Goal: Task Accomplishment & Management: Understand process/instructions

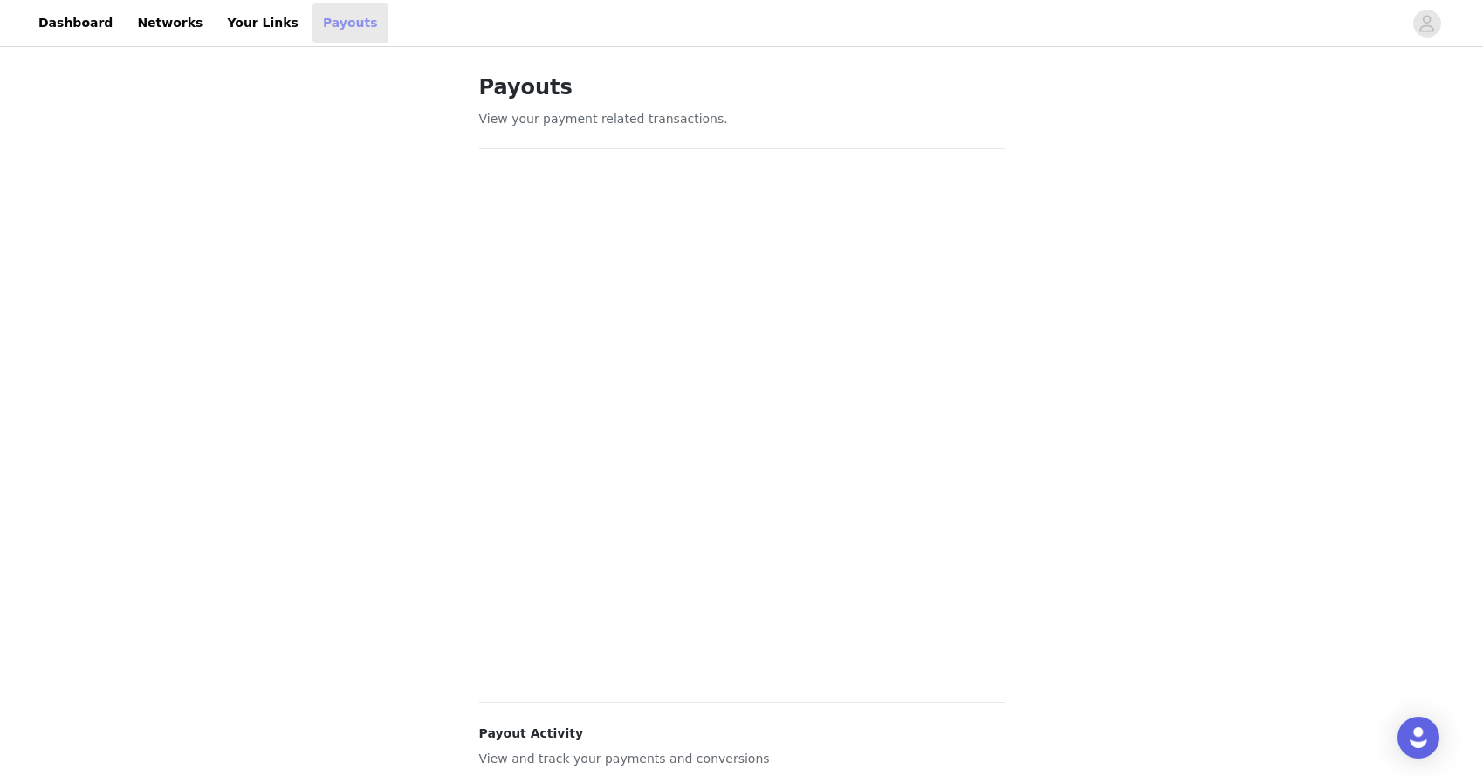
click at [315, 31] on link "Payouts" at bounding box center [350, 22] width 76 height 39
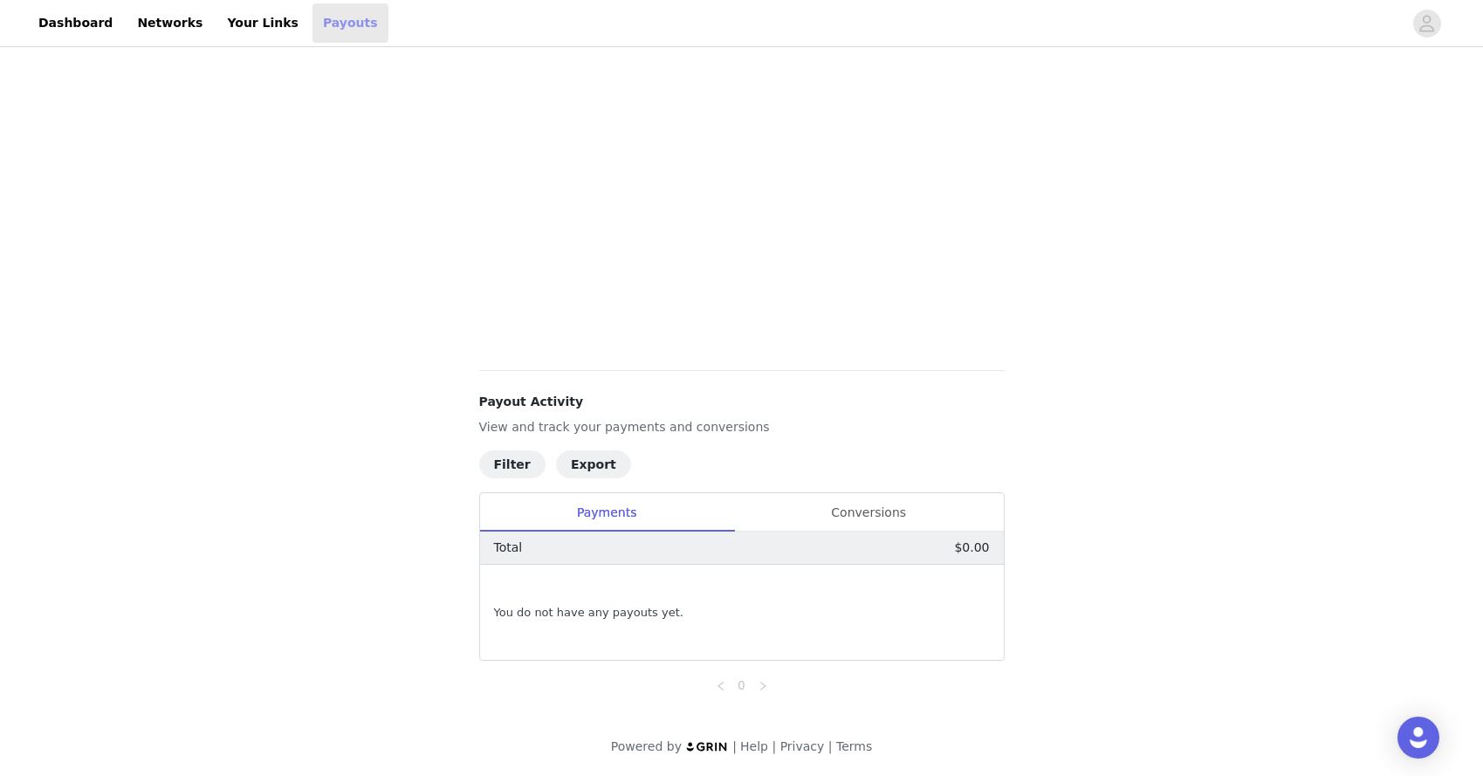
scroll to position [333, 0]
click at [896, 516] on div "Conversions" at bounding box center [869, 511] width 270 height 39
click at [84, 32] on link "Dashboard" at bounding box center [75, 22] width 95 height 39
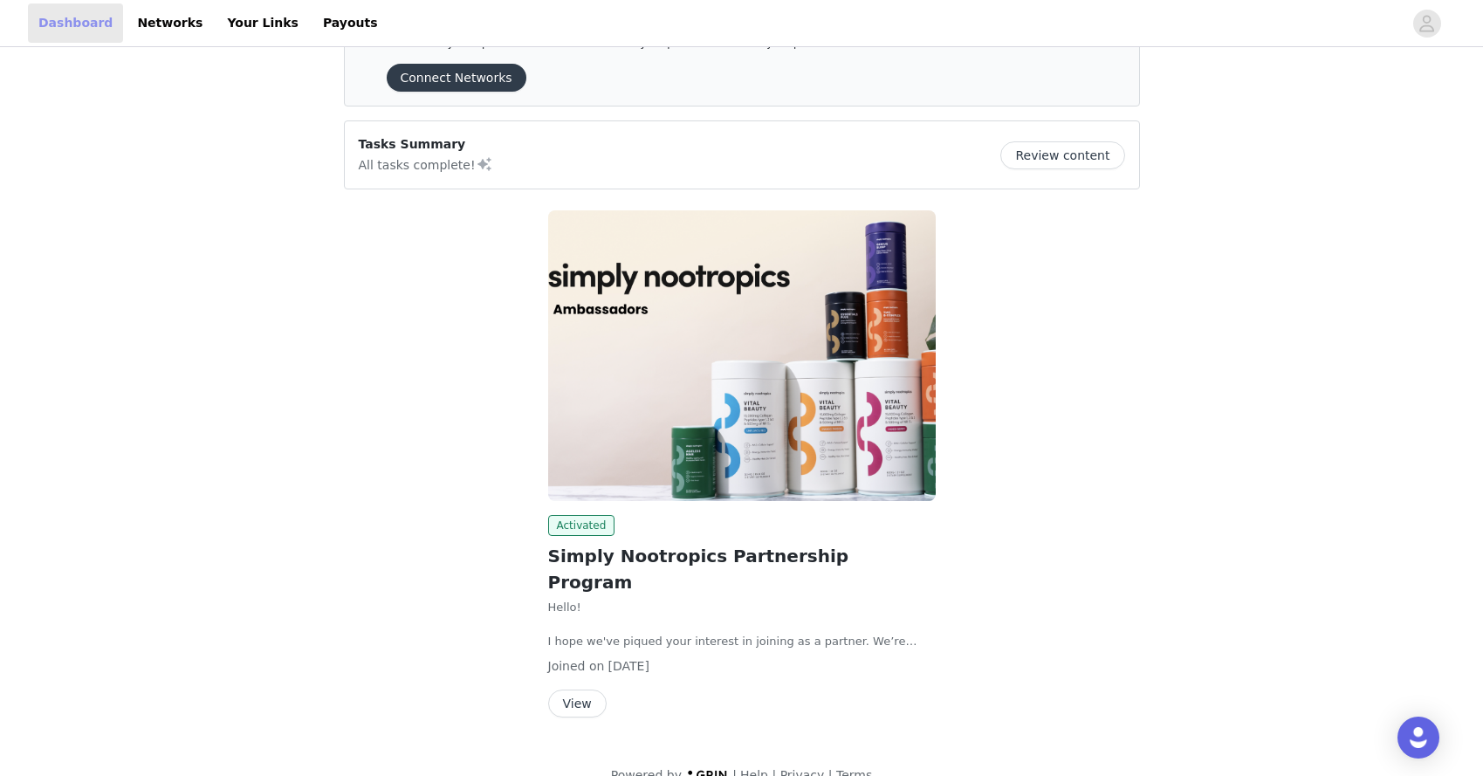
scroll to position [71, 0]
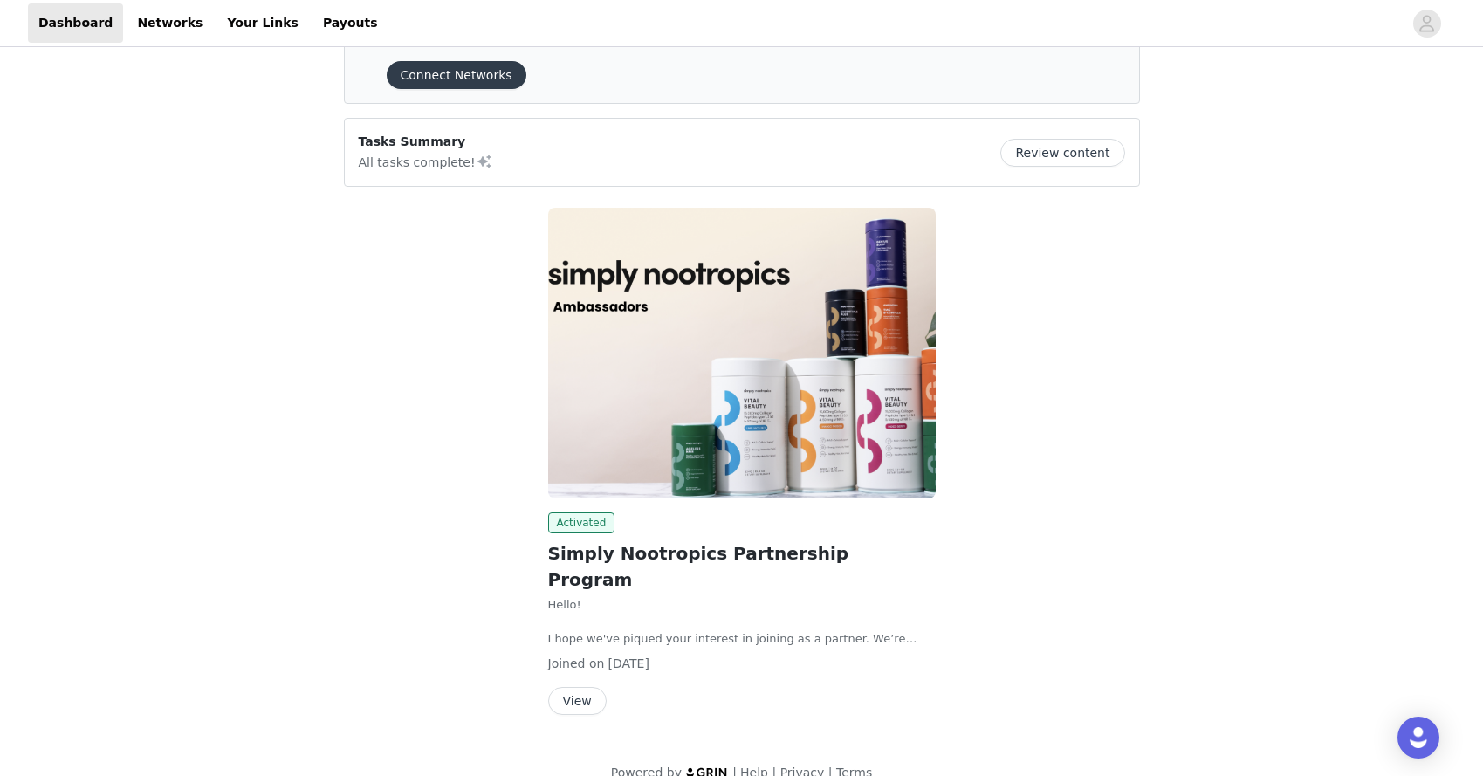
click at [1070, 146] on button "Review content" at bounding box center [1062, 153] width 124 height 28
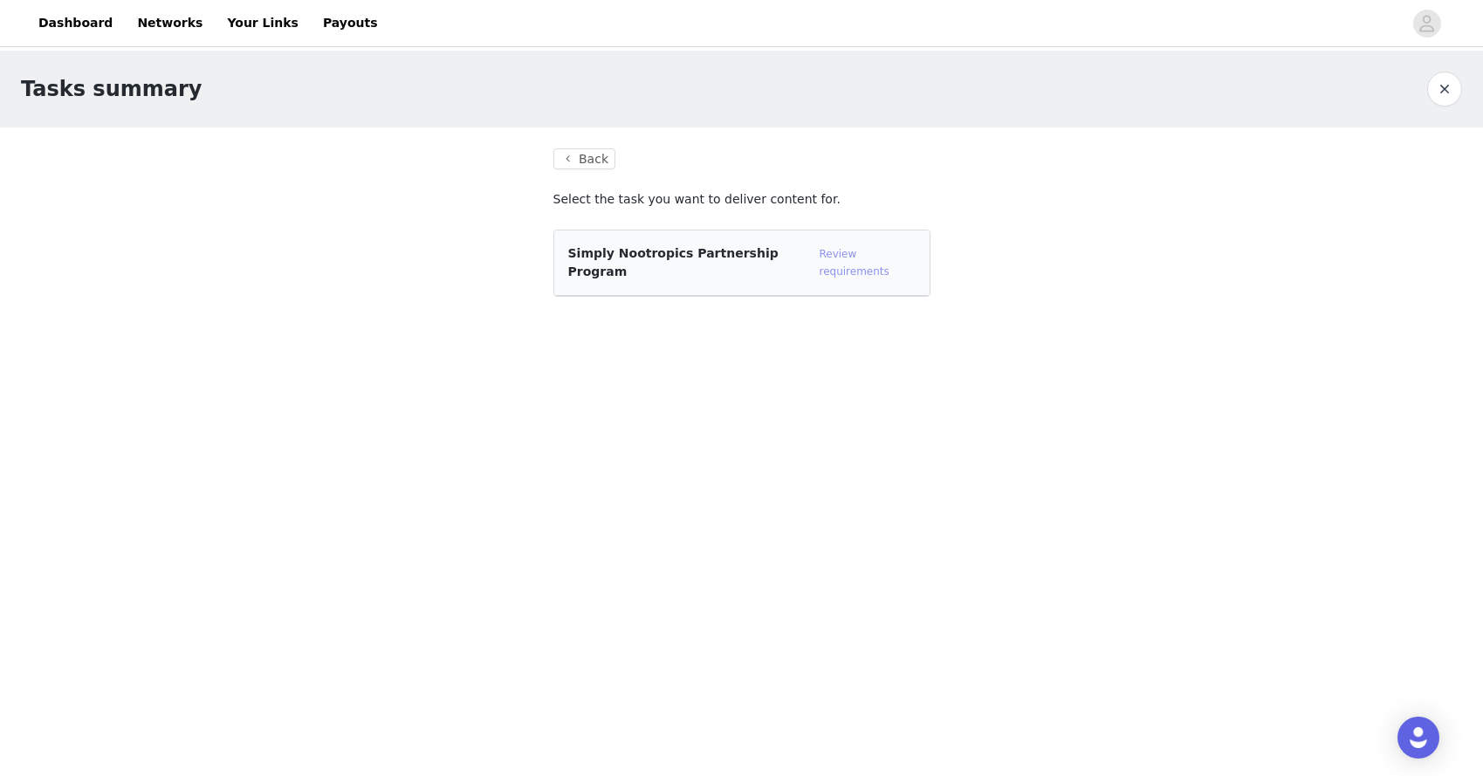
click at [858, 269] on link "Review requirements" at bounding box center [854, 263] width 70 height 30
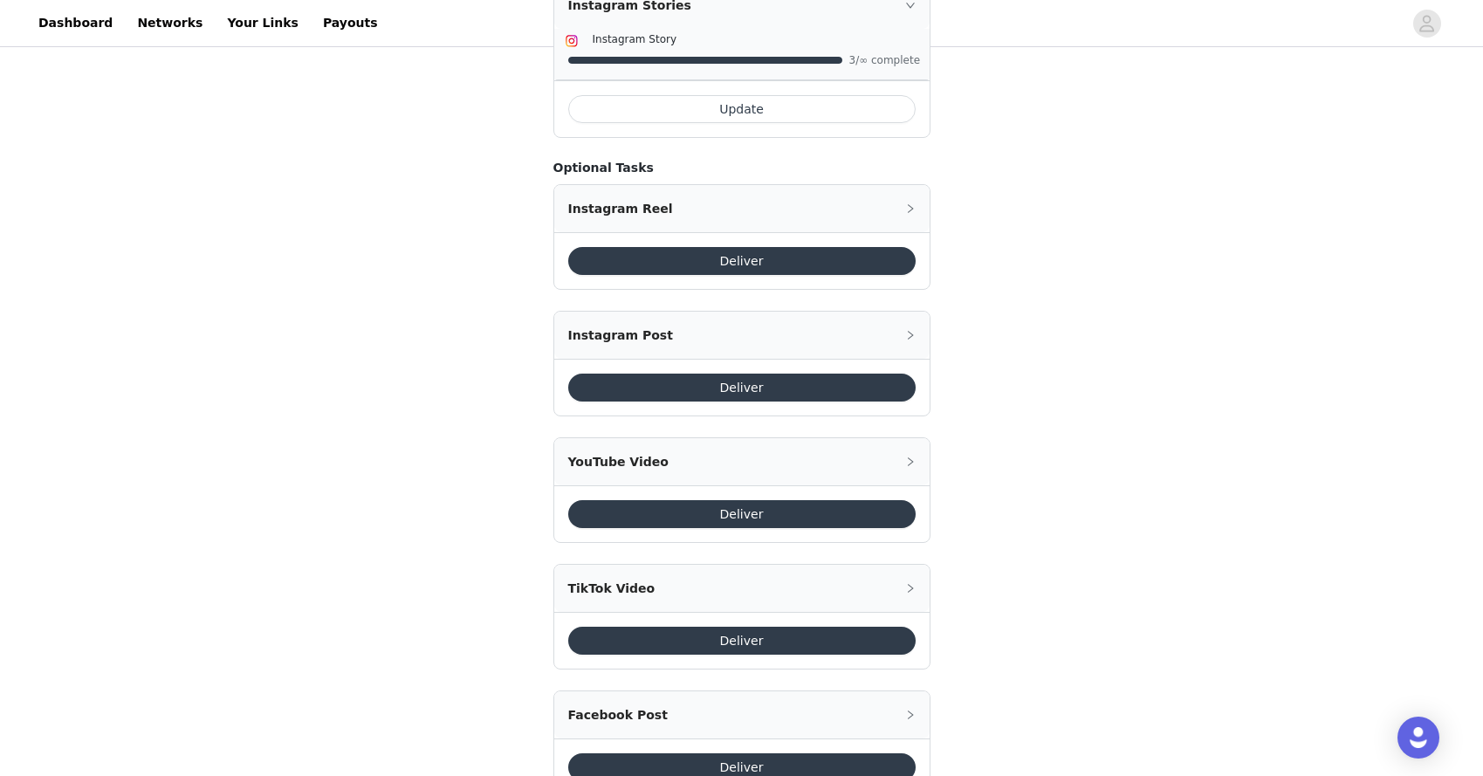
scroll to position [552, 0]
